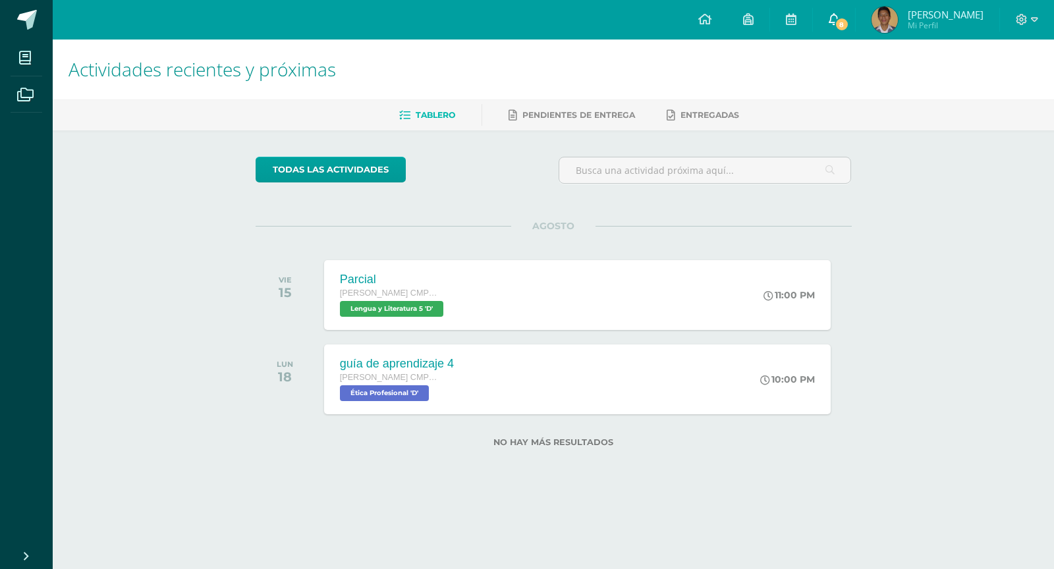
click at [848, 27] on span "8" at bounding box center [841, 24] width 14 height 14
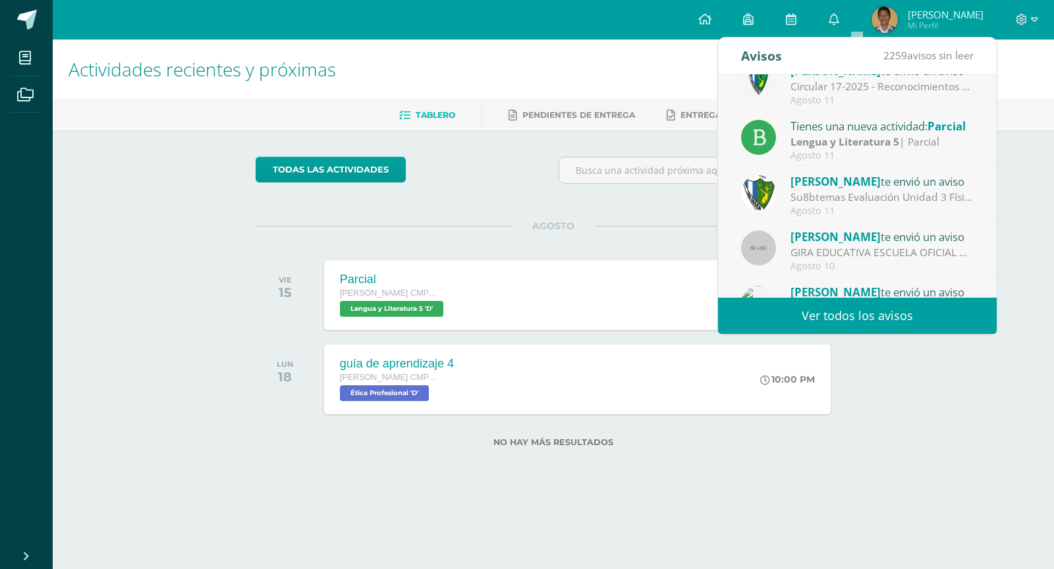
scroll to position [133, 0]
click at [855, 321] on link "Ver todos los avisos" at bounding box center [857, 316] width 279 height 36
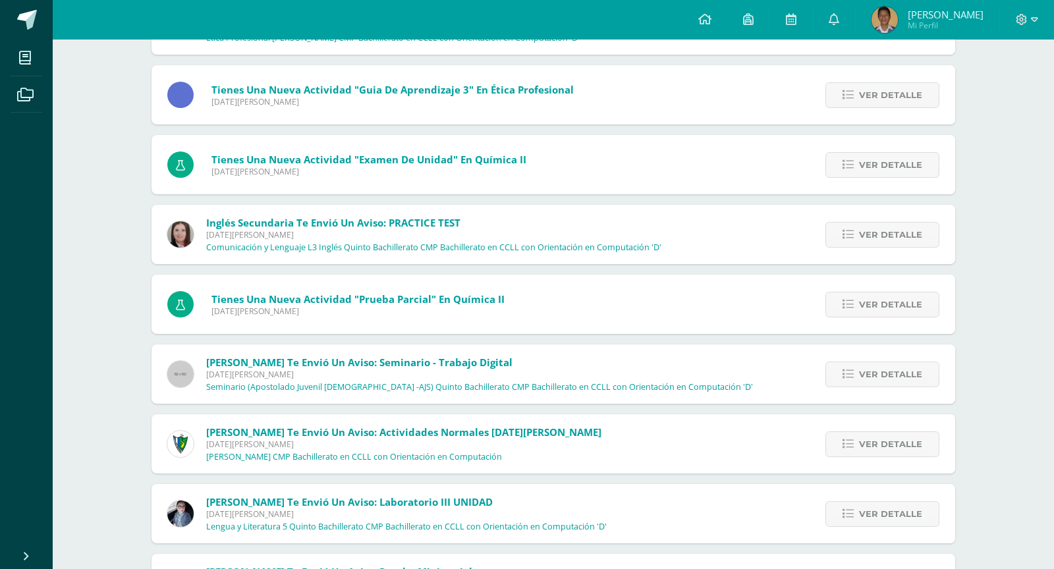
scroll to position [977, 0]
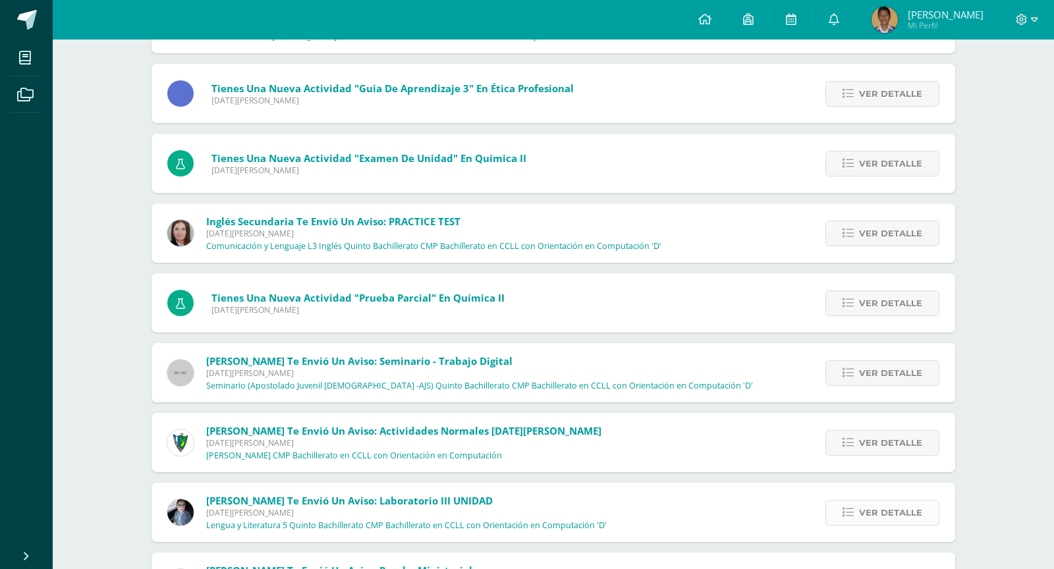
click at [862, 506] on span "Ver detalle" at bounding box center [890, 513] width 63 height 24
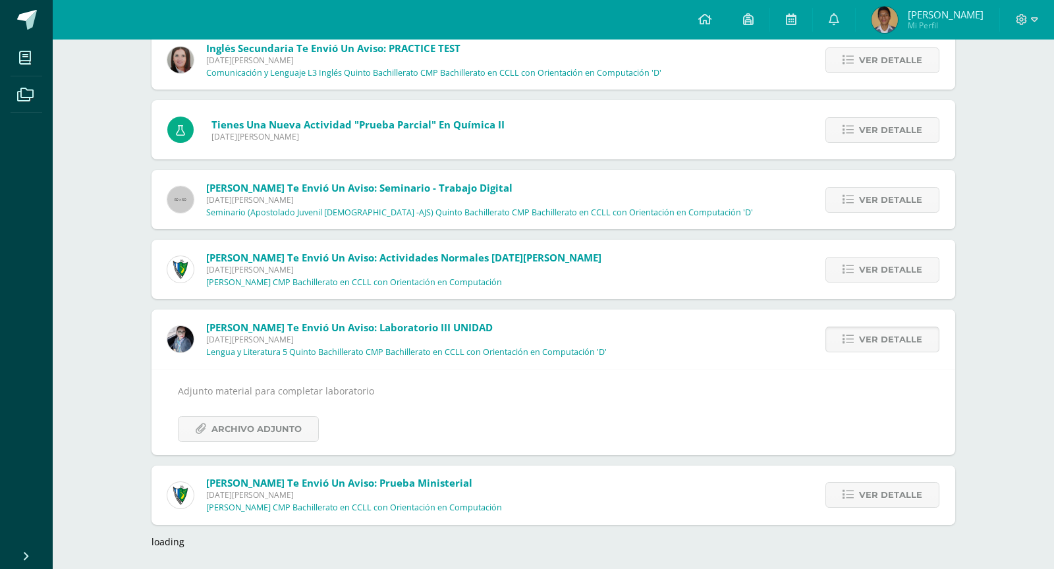
click at [898, 333] on span "Ver detalle" at bounding box center [890, 339] width 63 height 24
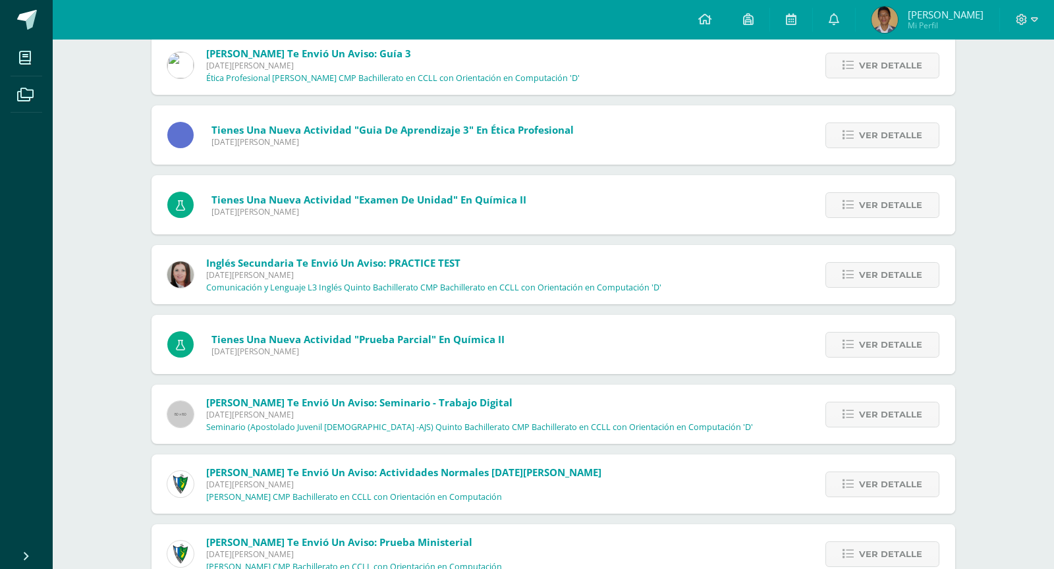
scroll to position [927, 0]
